Goal: Task Accomplishment & Management: Use online tool/utility

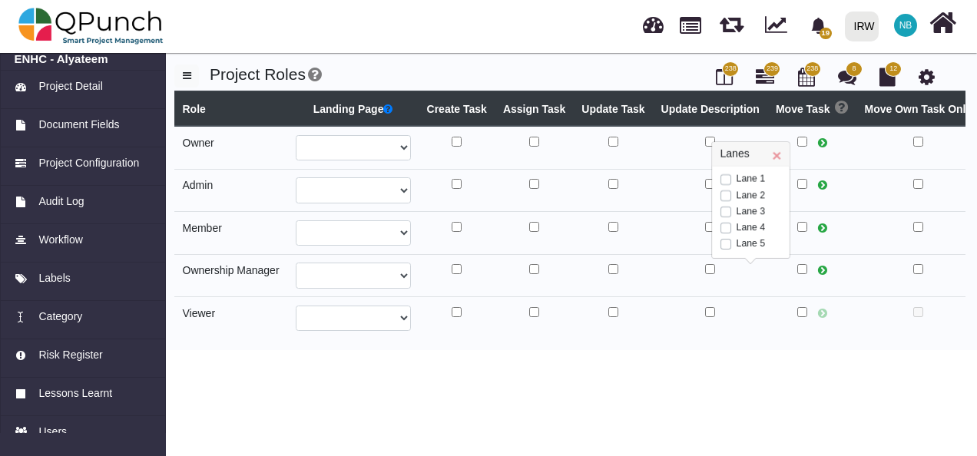
select select
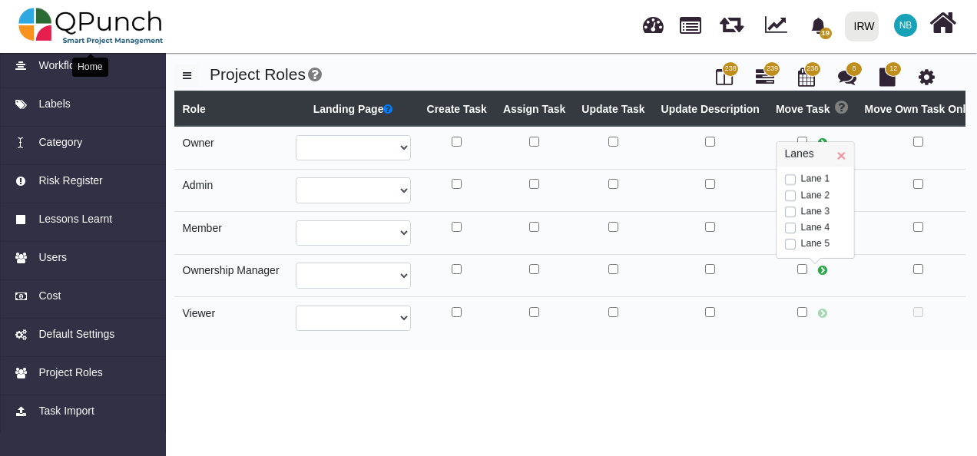
click at [41, 22] on img at bounding box center [90, 26] width 145 height 46
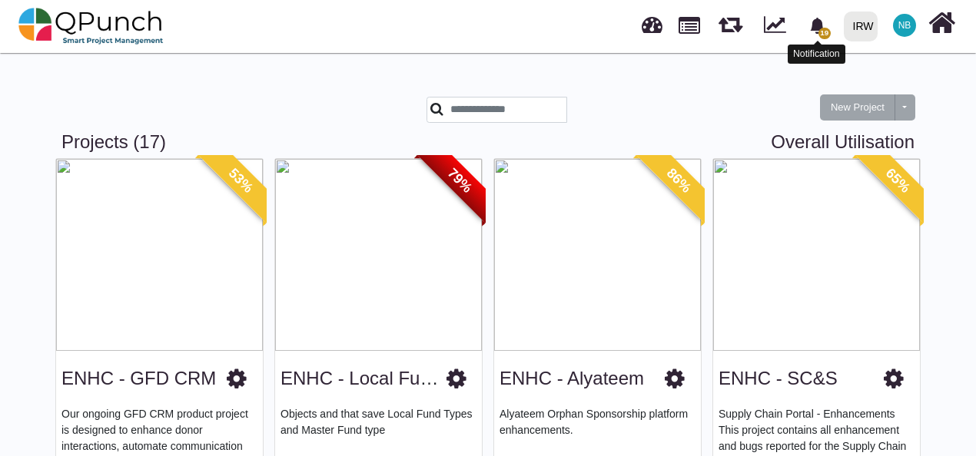
click at [816, 29] on icon "bell fill" at bounding box center [817, 26] width 14 height 16
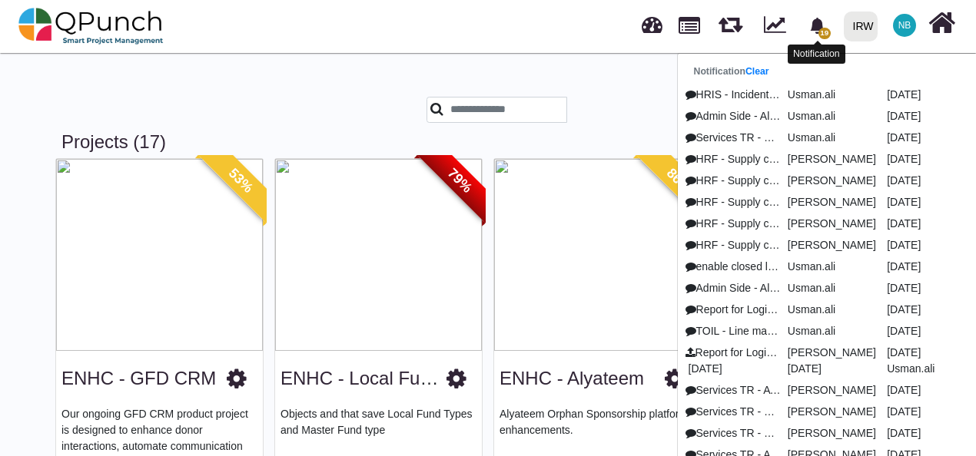
click at [816, 29] on icon "bell fill" at bounding box center [817, 26] width 14 height 16
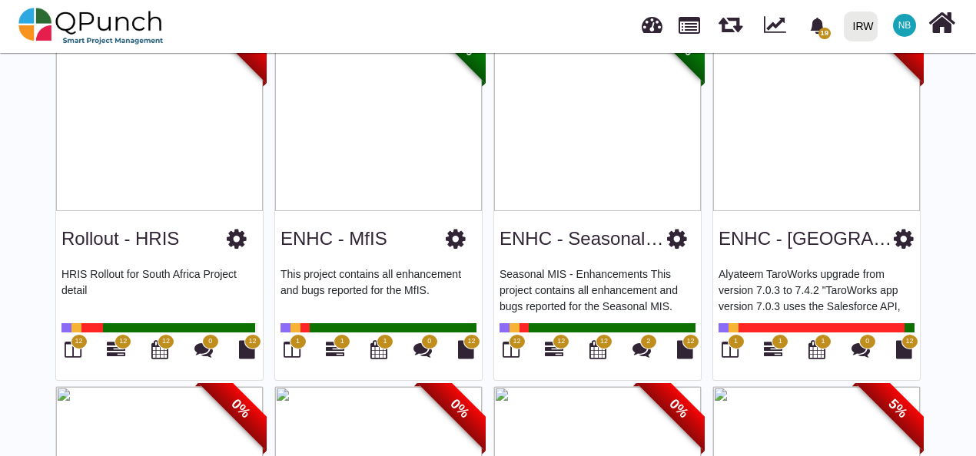
scroll to position [877, 0]
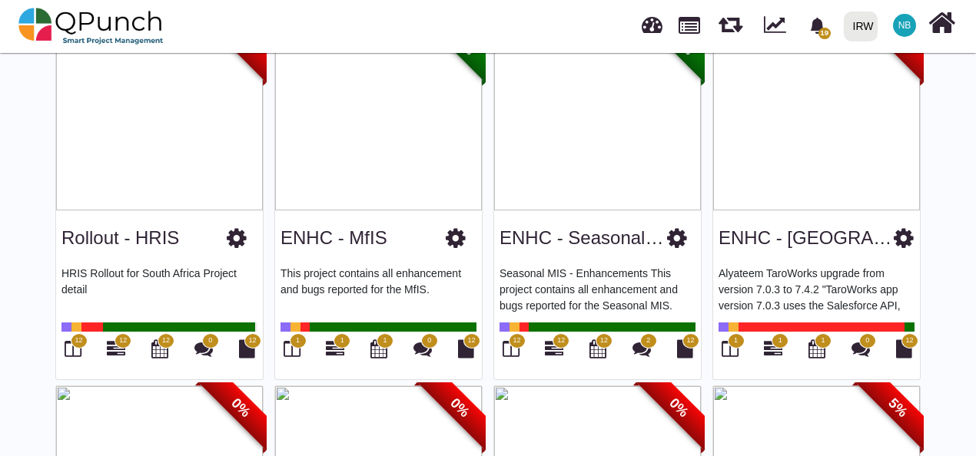
click at [231, 235] on icon at bounding box center [237, 238] width 20 height 23
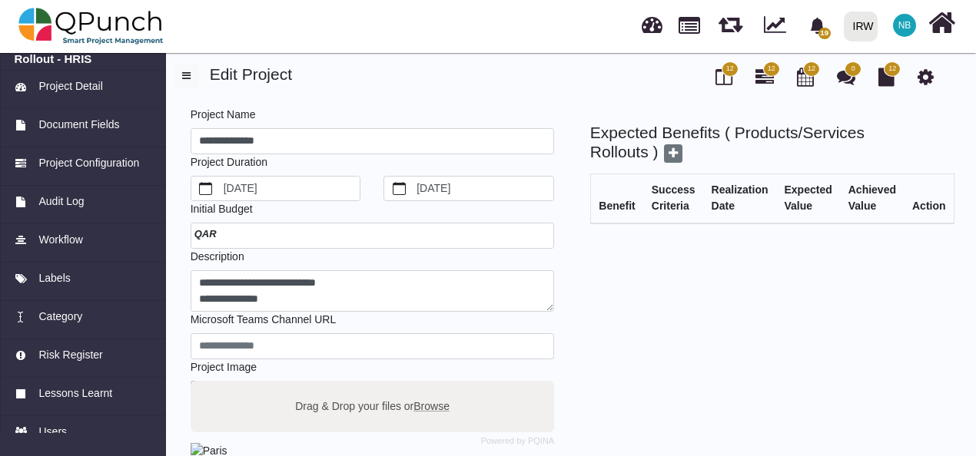
click at [279, 229] on div at bounding box center [372, 236] width 363 height 26
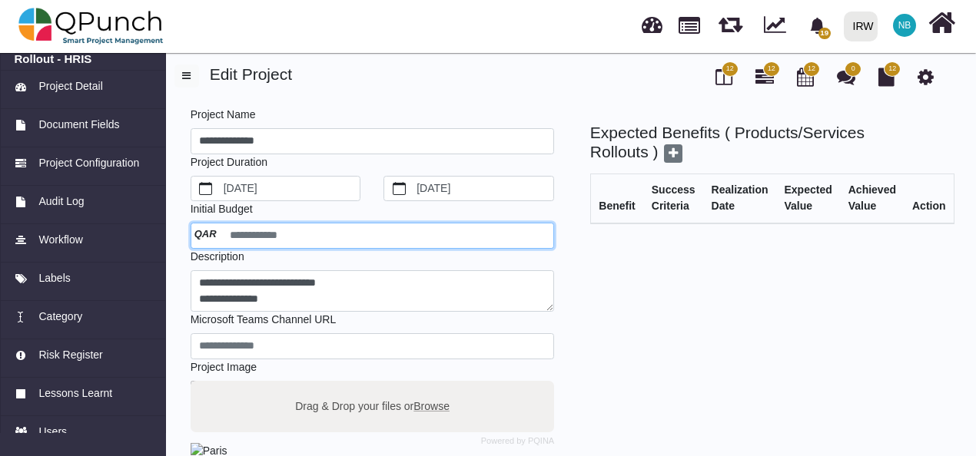
click at [279, 229] on input "number" at bounding box center [372, 236] width 363 height 26
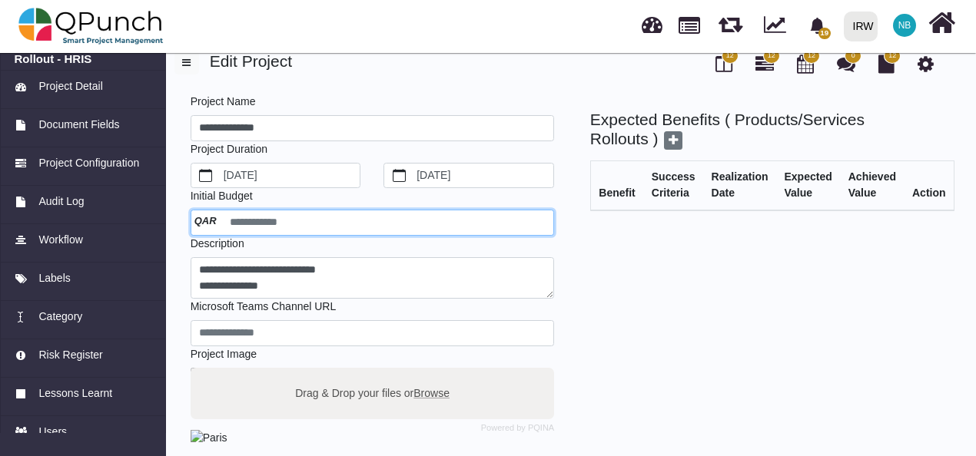
scroll to position [11, 0]
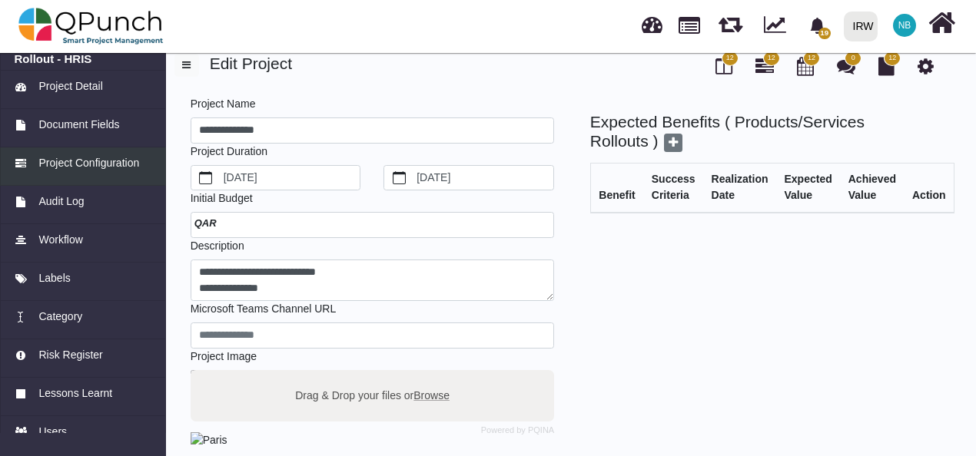
click at [103, 163] on span "Project Configuration" at bounding box center [88, 163] width 101 height 16
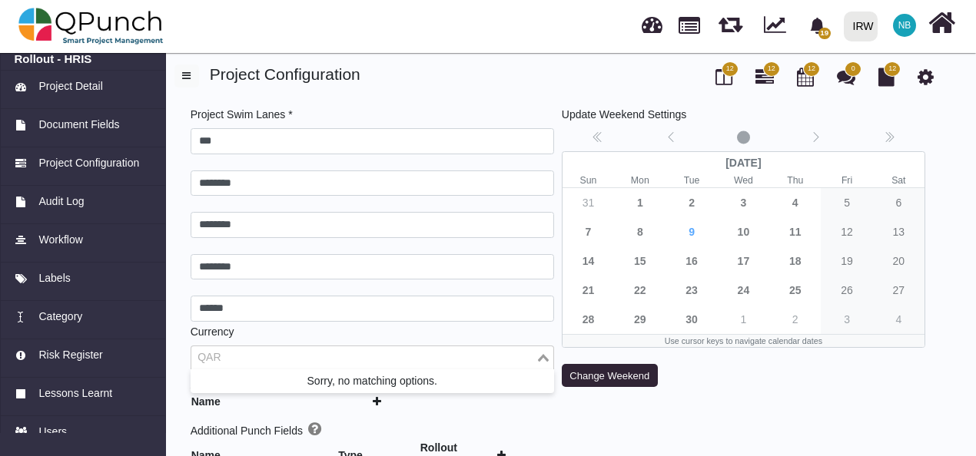
click at [321, 352] on input "Search for option" at bounding box center [363, 358] width 341 height 17
type input "***"
type input "********"
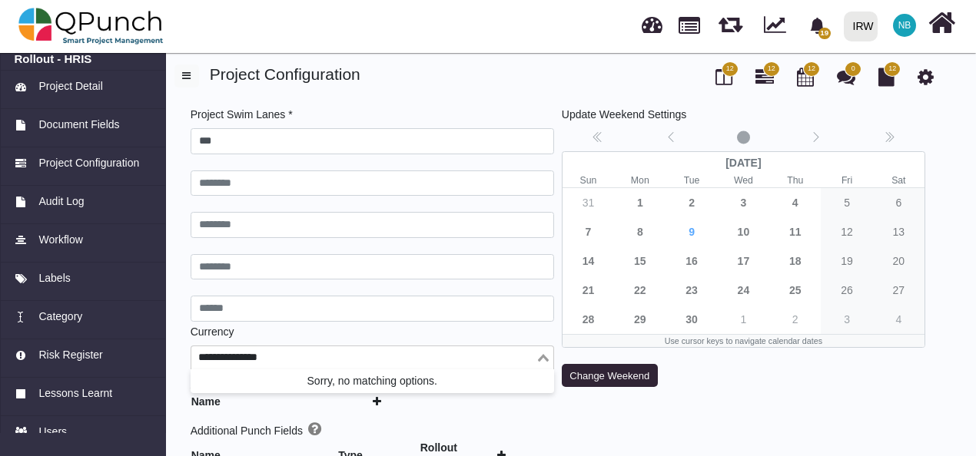
type input "******"
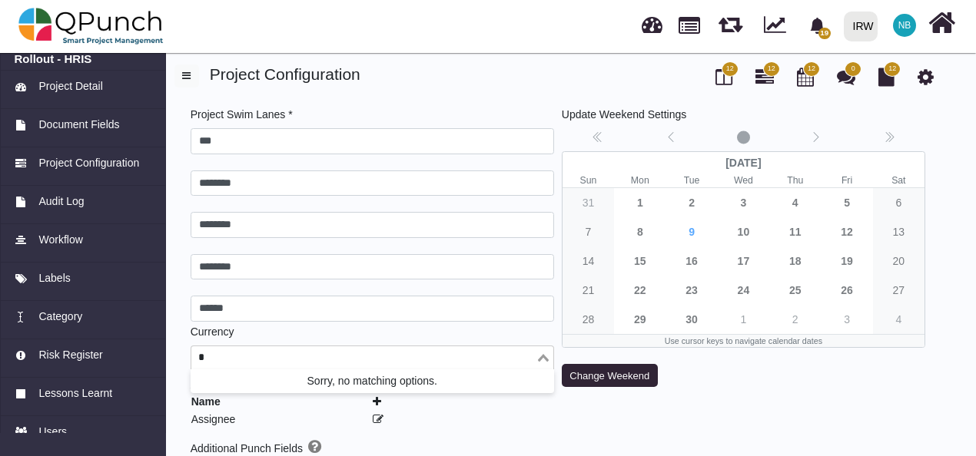
type input "**"
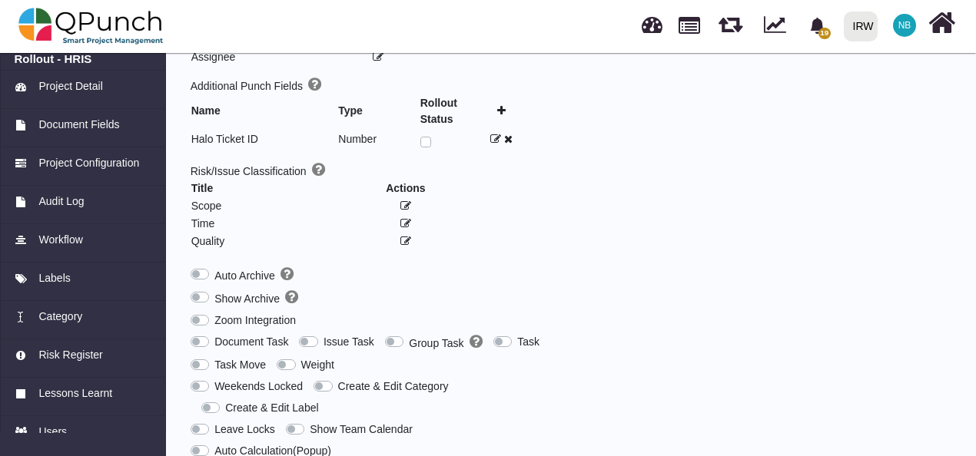
scroll to position [496, 0]
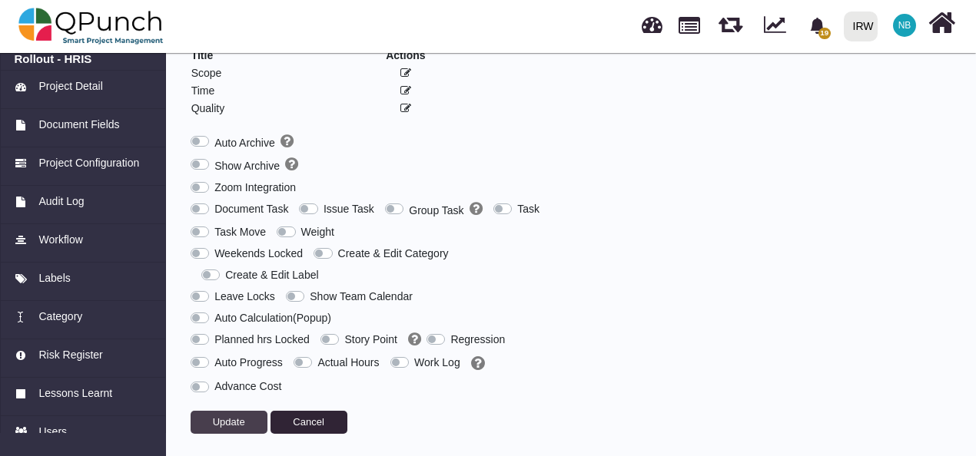
click at [249, 416] on button "Update" at bounding box center [229, 422] width 77 height 23
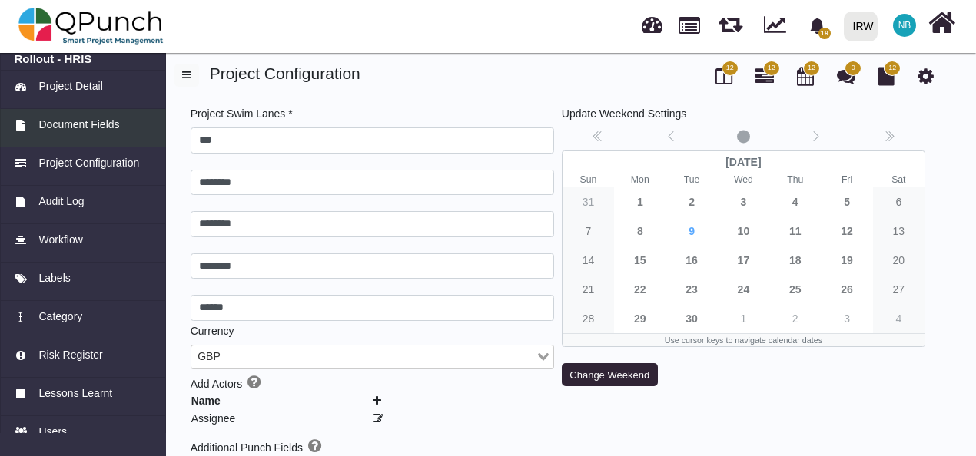
scroll to position [0, 0]
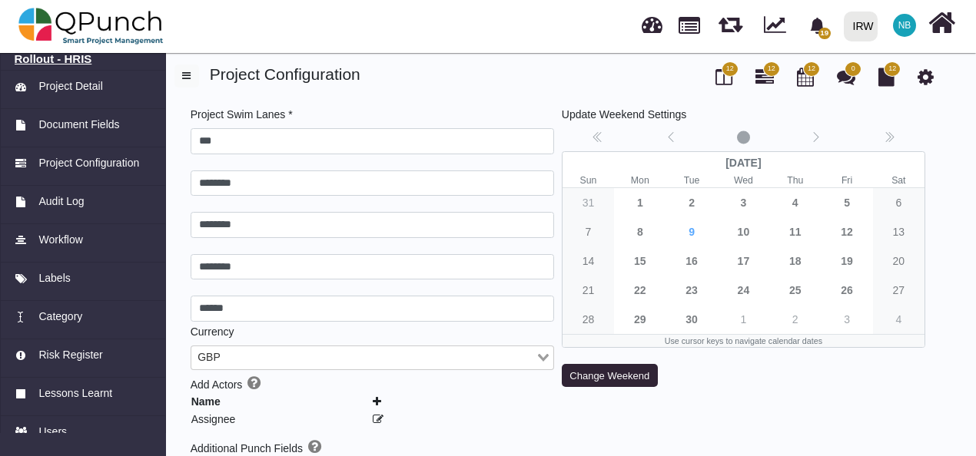
click at [71, 56] on h6 "Rollout - HRIS" at bounding box center [84, 59] width 138 height 14
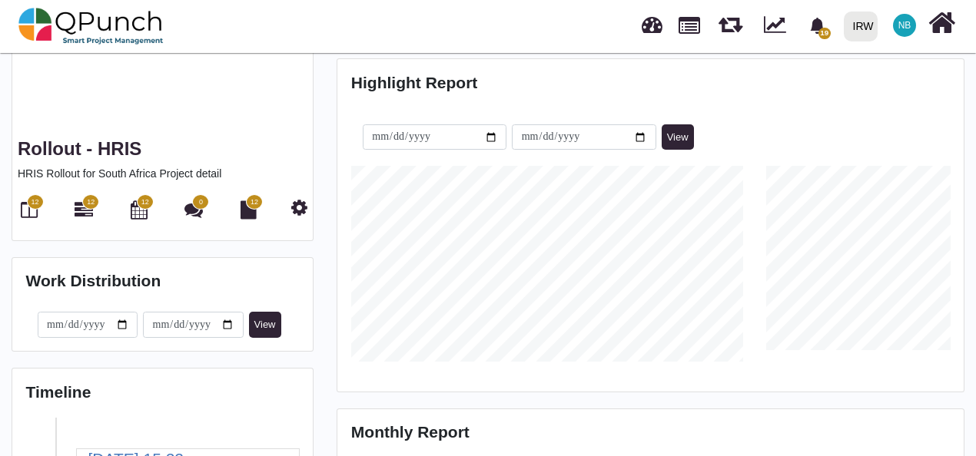
scroll to position [237, 0]
click at [32, 198] on span "12" at bounding box center [35, 203] width 8 height 11
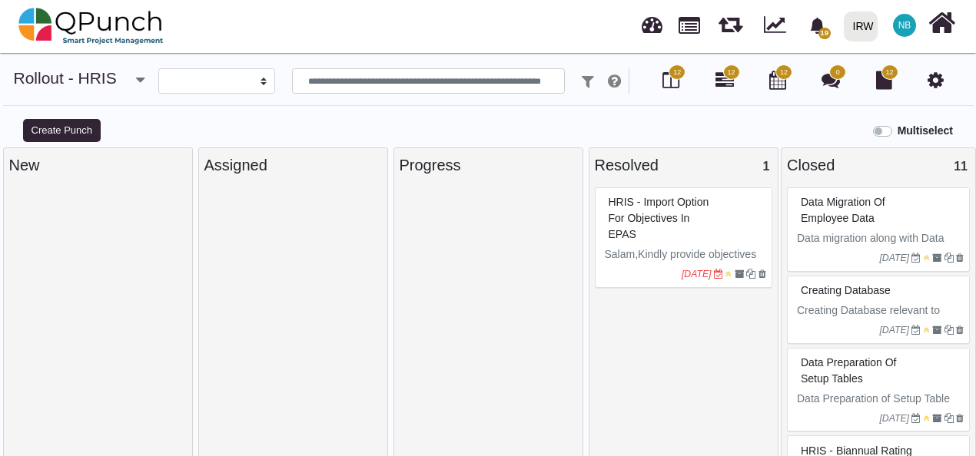
select select
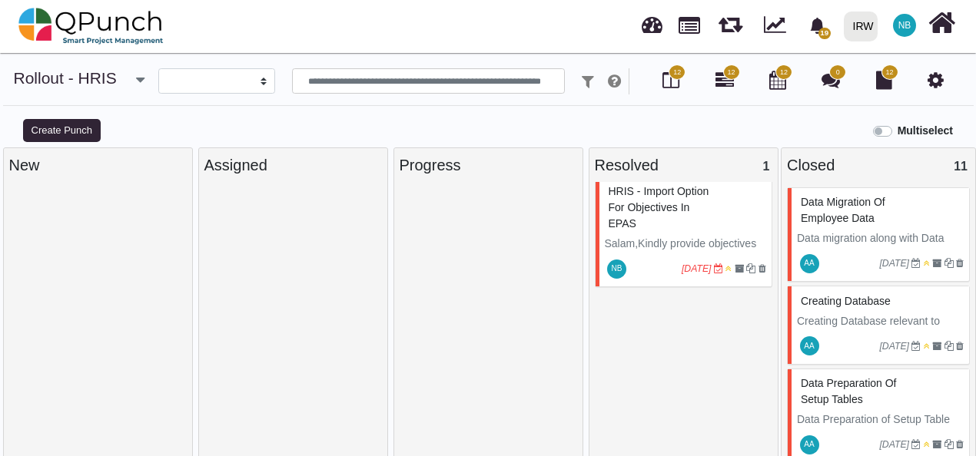
scroll to position [15, 0]
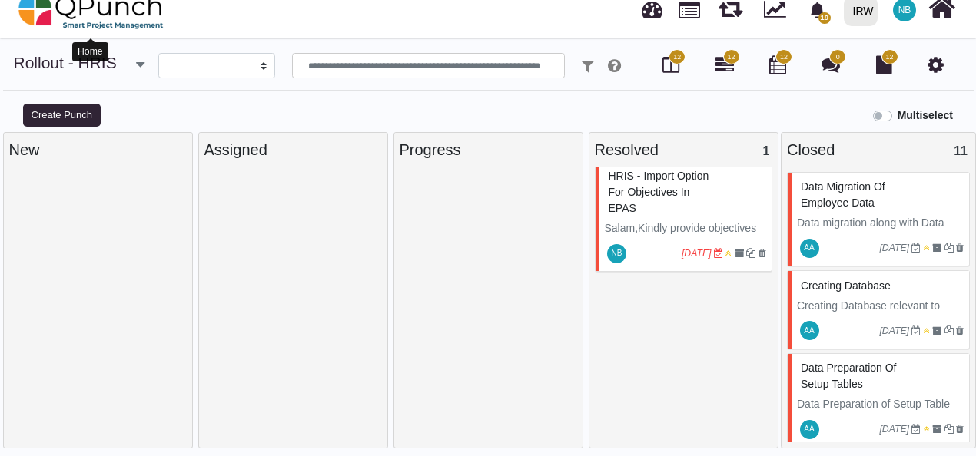
click at [31, 16] on img at bounding box center [90, 11] width 145 height 46
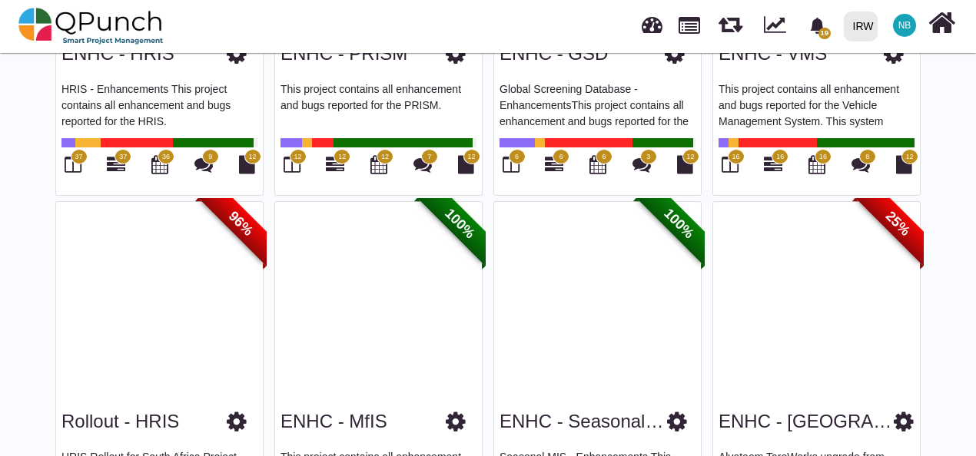
scroll to position [558, 0]
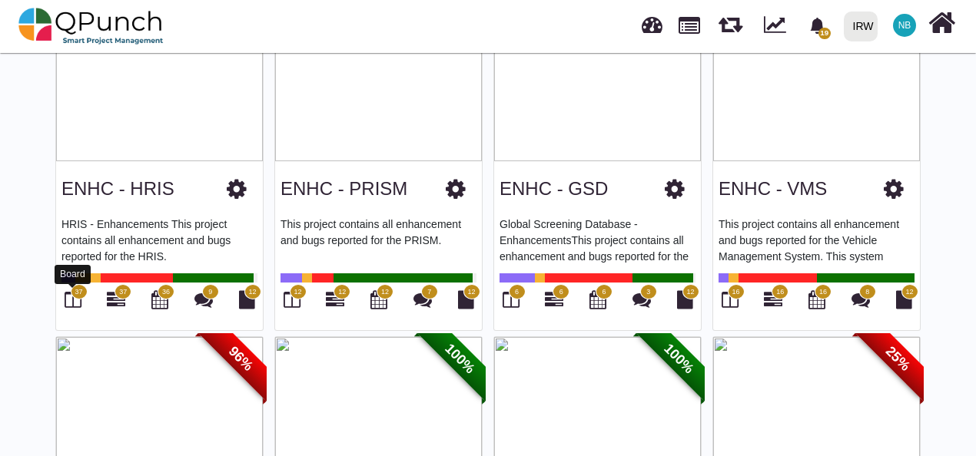
click at [78, 300] on icon at bounding box center [73, 299] width 17 height 18
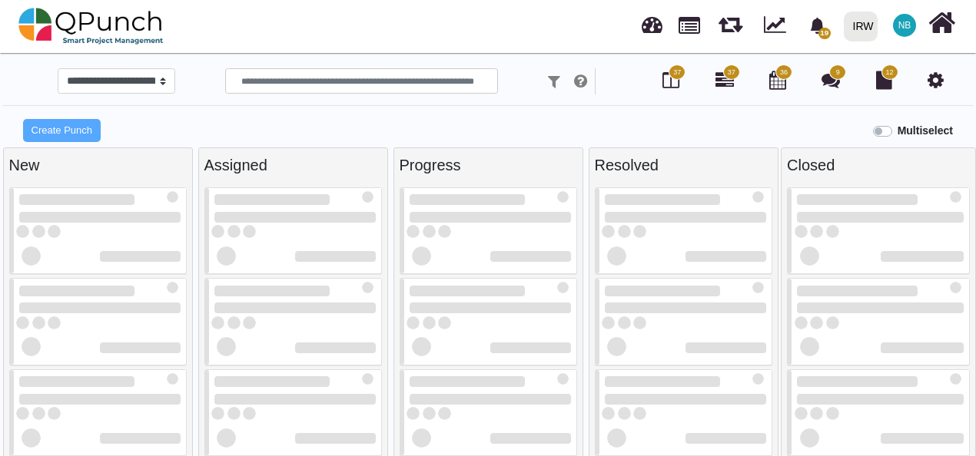
select select "*******"
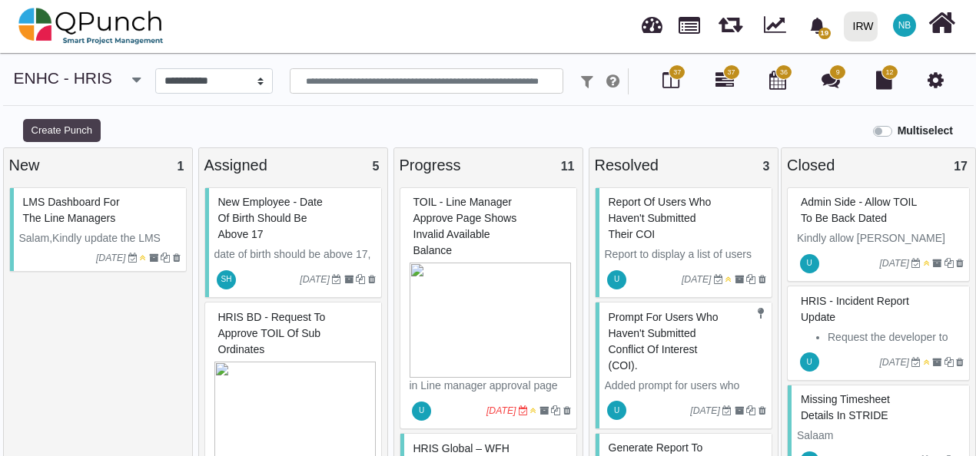
click at [72, 131] on button "Create Punch" at bounding box center [62, 130] width 78 height 23
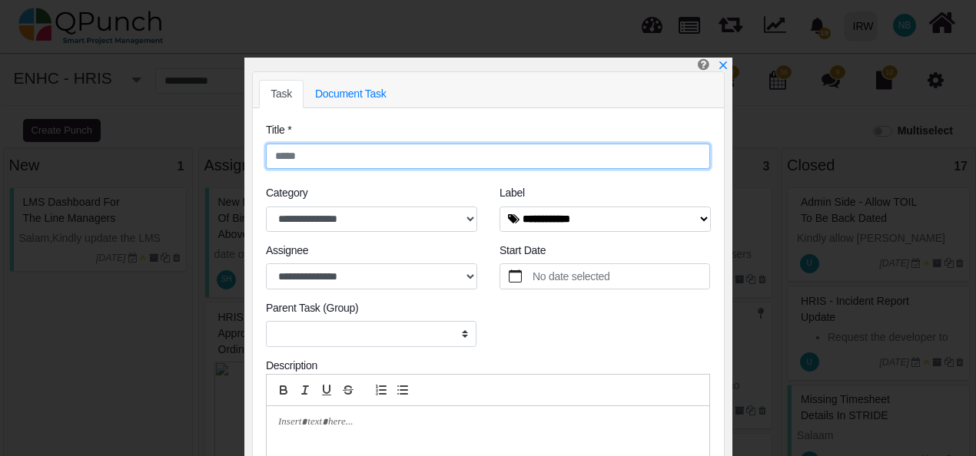
click at [313, 163] on input "text" at bounding box center [488, 157] width 444 height 26
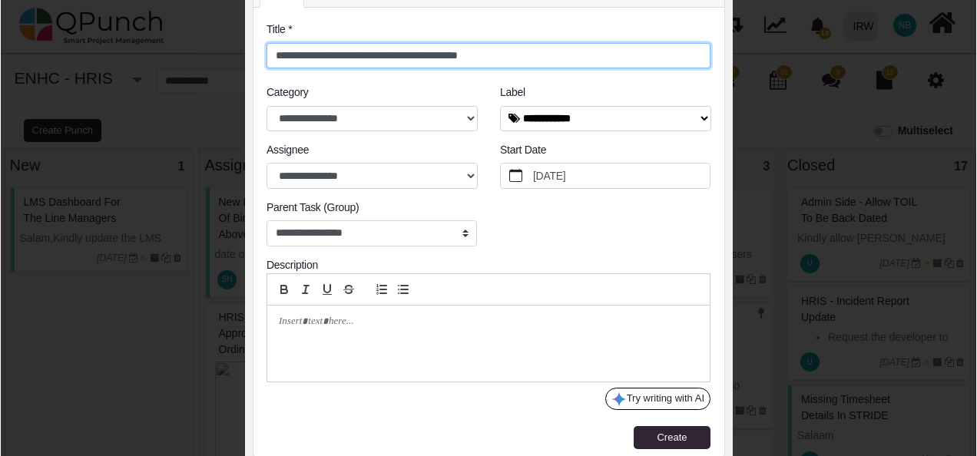
scroll to position [107, 0]
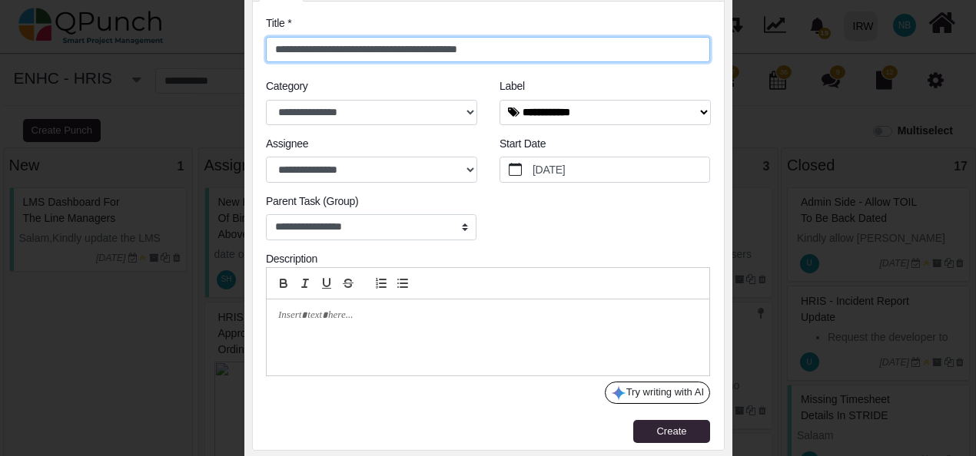
type input "**********"
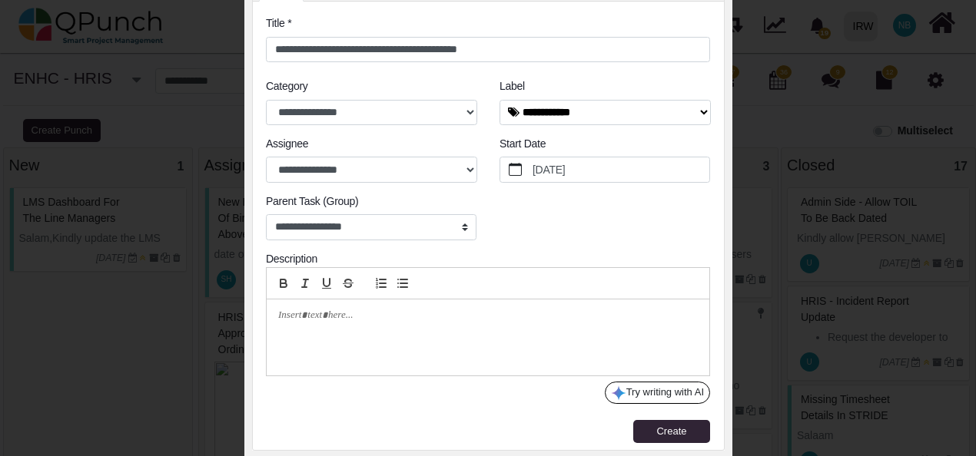
click at [394, 338] on div at bounding box center [488, 338] width 443 height 76
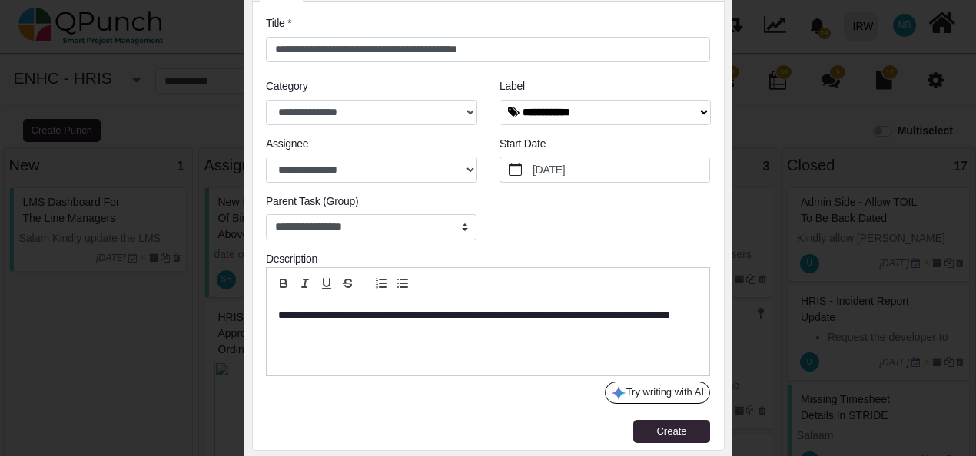
click at [415, 335] on p "**********" at bounding box center [484, 323] width 413 height 28
click at [681, 430] on span "Create" at bounding box center [671, 432] width 30 height 12
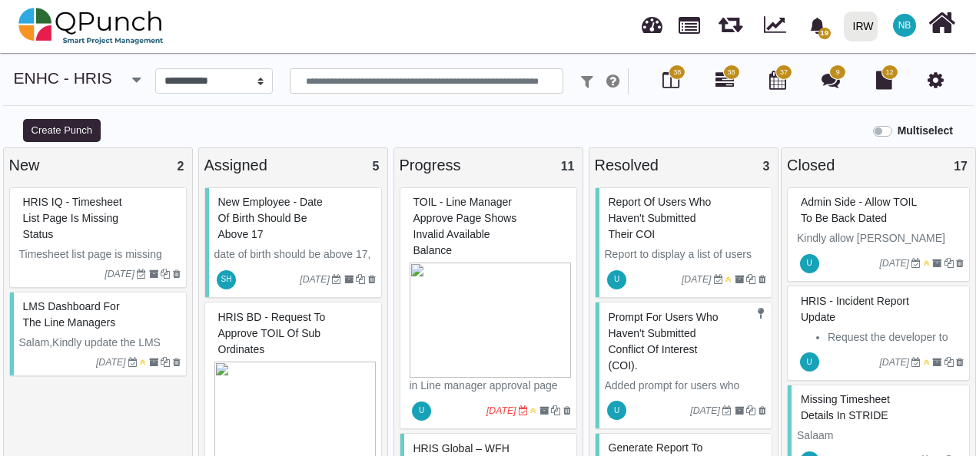
click at [117, 204] on span "HRIS IQ - Timesheet list page is missing status" at bounding box center [72, 218] width 99 height 45
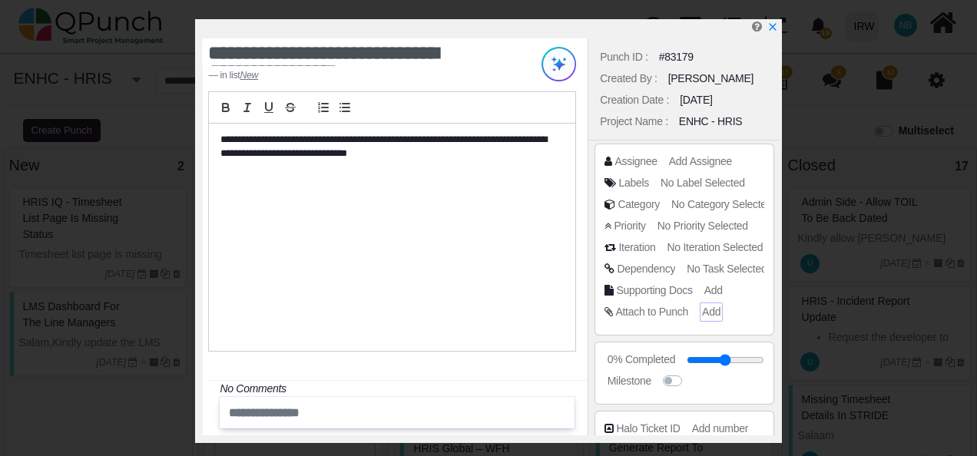
click at [712, 317] on span "Add" at bounding box center [711, 312] width 18 height 12
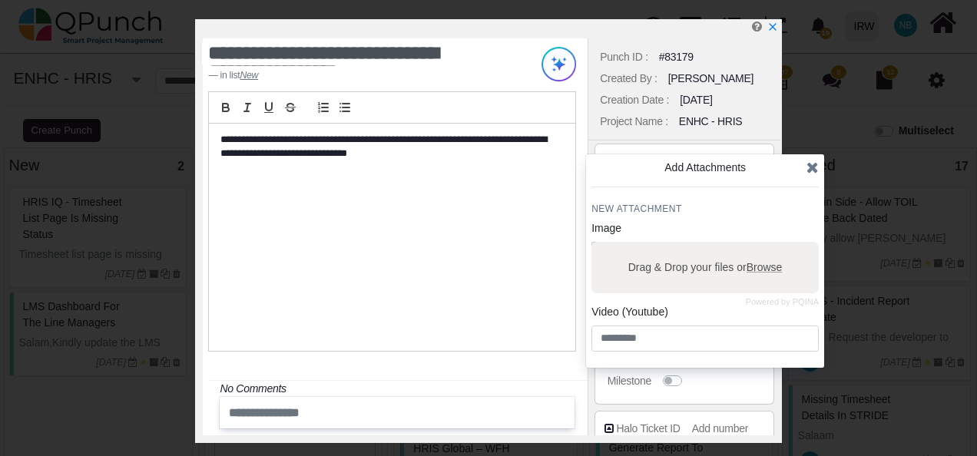
click at [781, 264] on span "Browse" at bounding box center [765, 267] width 36 height 12
click at [781, 247] on input "Drag & Drop your files or Browse" at bounding box center [705, 244] width 227 height 5
type input "**********"
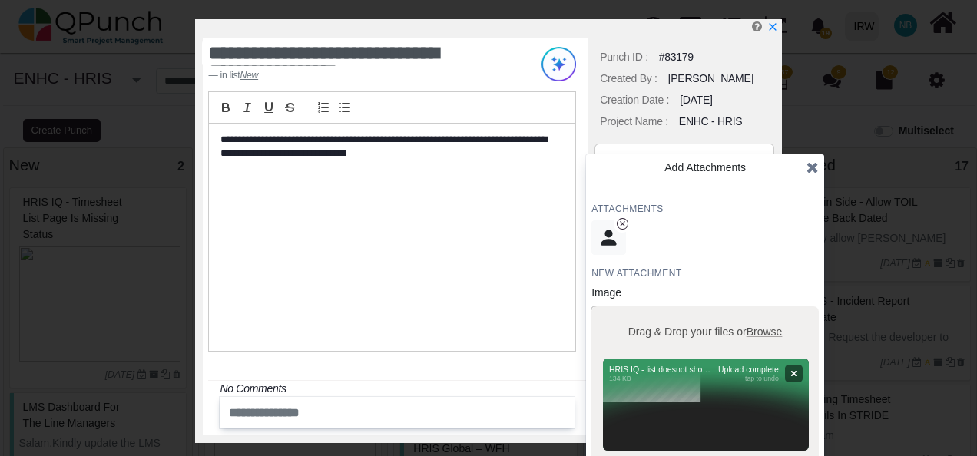
click at [709, 50] on div "Punch ID : #83179" at bounding box center [684, 57] width 176 height 22
click at [818, 171] on icon at bounding box center [813, 167] width 12 height 15
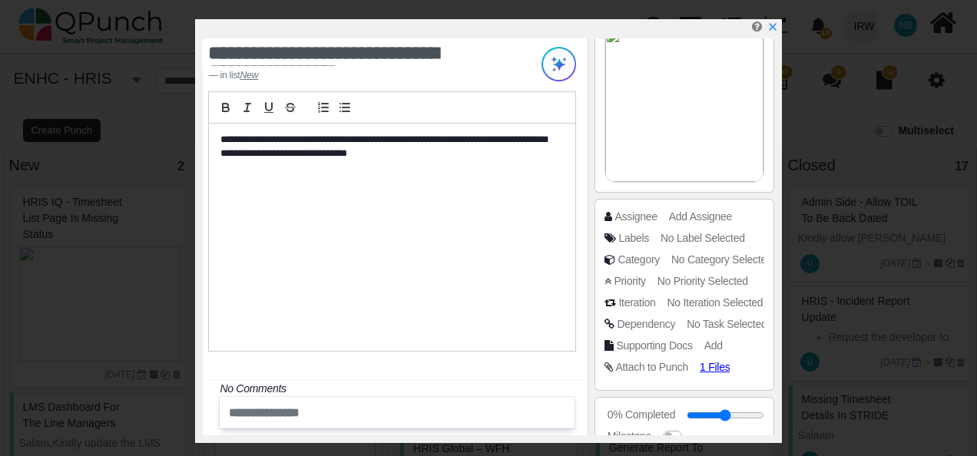
scroll to position [128, 0]
click at [697, 257] on span "No Category Selected" at bounding box center [724, 258] width 101 height 12
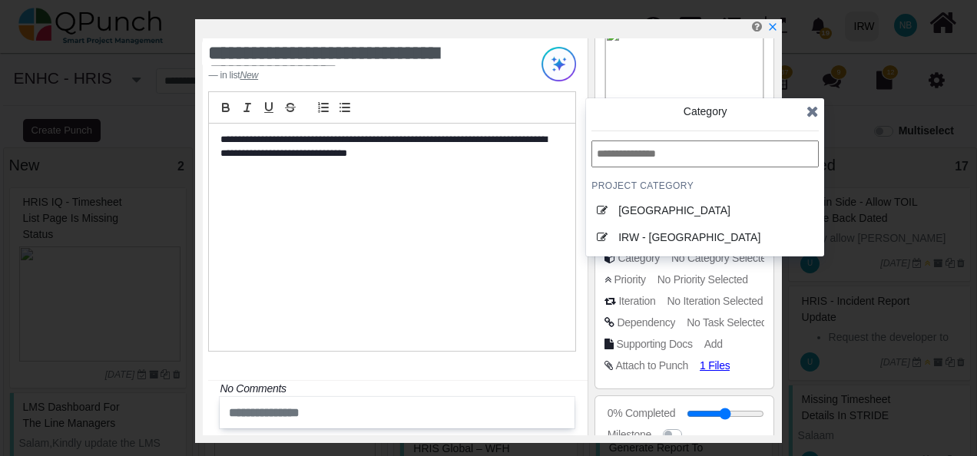
click at [808, 112] on icon at bounding box center [813, 111] width 12 height 15
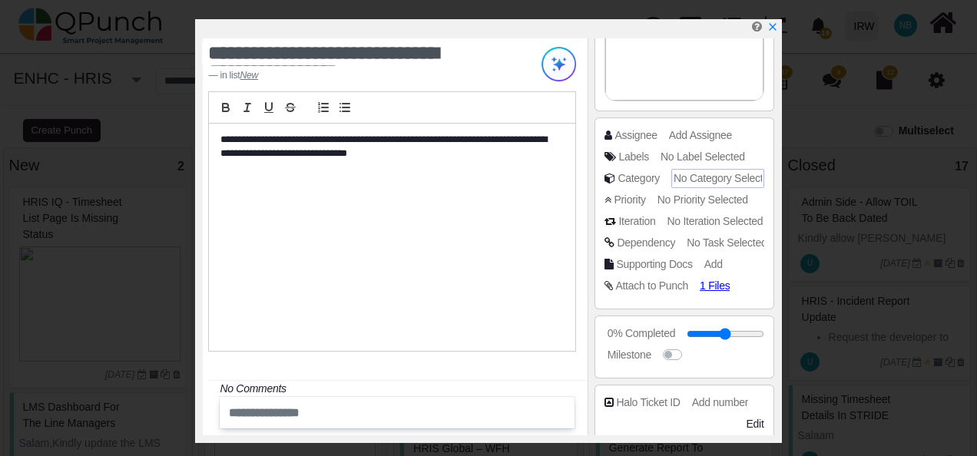
scroll to position [208, 0]
click at [717, 238] on span "No Task Selected" at bounding box center [727, 242] width 80 height 12
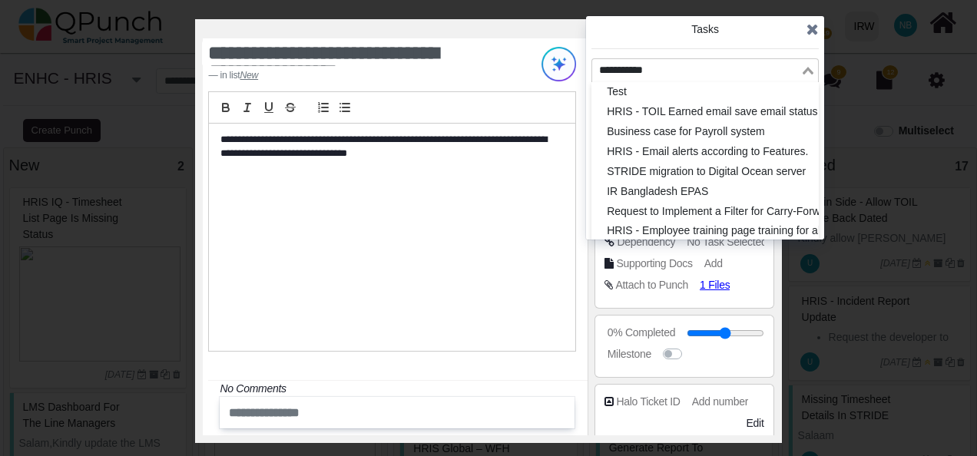
click at [761, 61] on div "Search for option" at bounding box center [696, 69] width 208 height 20
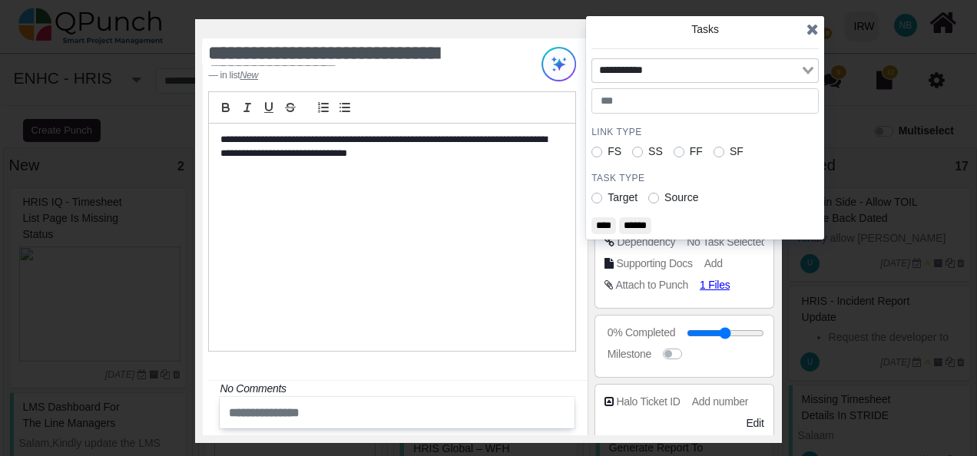
click at [761, 61] on div "Search for option" at bounding box center [696, 69] width 208 height 20
click at [814, 26] on icon at bounding box center [813, 29] width 12 height 15
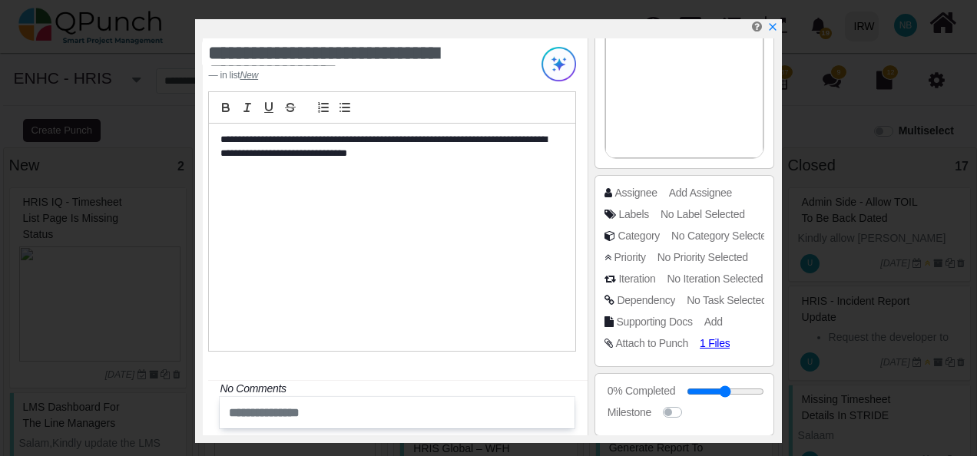
scroll to position [0, 0]
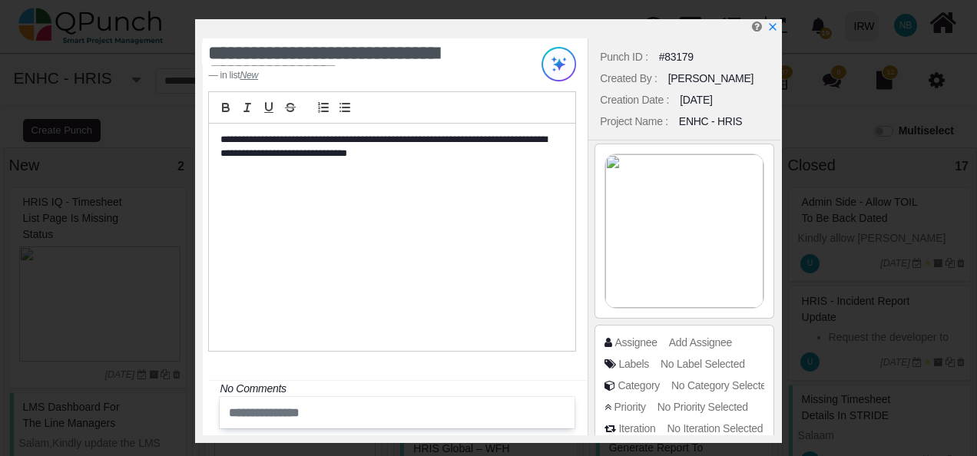
drag, startPoint x: 698, startPoint y: 55, endPoint x: 596, endPoint y: 65, distance: 101.9
click at [596, 65] on div "Punch ID : #83179" at bounding box center [684, 57] width 176 height 22
copy div "Punch ID : #83179"
